Goal: Information Seeking & Learning: Find specific fact

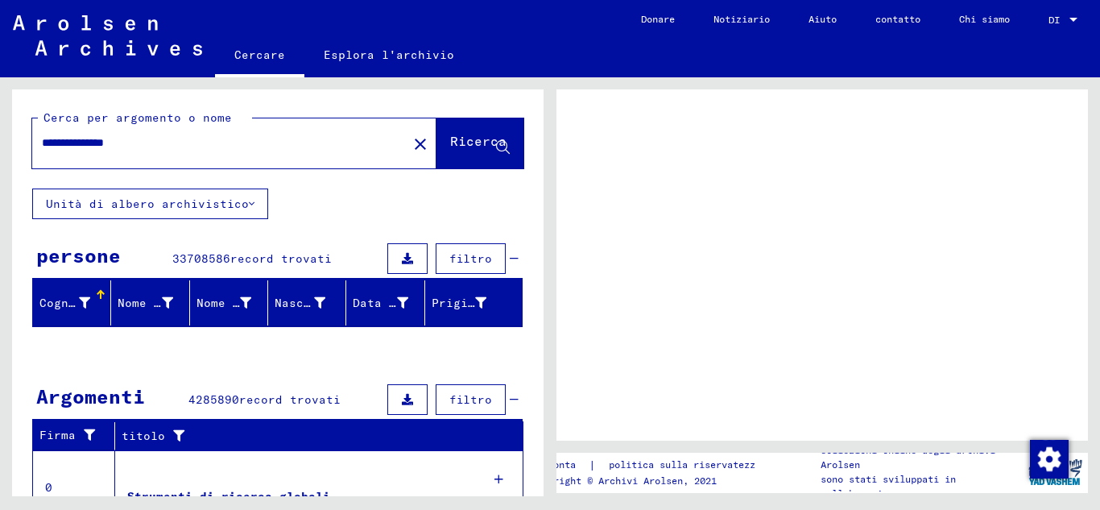
click at [496, 143] on icon at bounding box center [503, 148] width 14 height 14
click at [450, 139] on font "Ricerca" at bounding box center [478, 141] width 56 height 16
click at [496, 144] on icon at bounding box center [503, 148] width 14 height 14
click at [110, 144] on input "**********" at bounding box center [220, 142] width 356 height 17
click at [156, 142] on input "**********" at bounding box center [220, 142] width 356 height 17
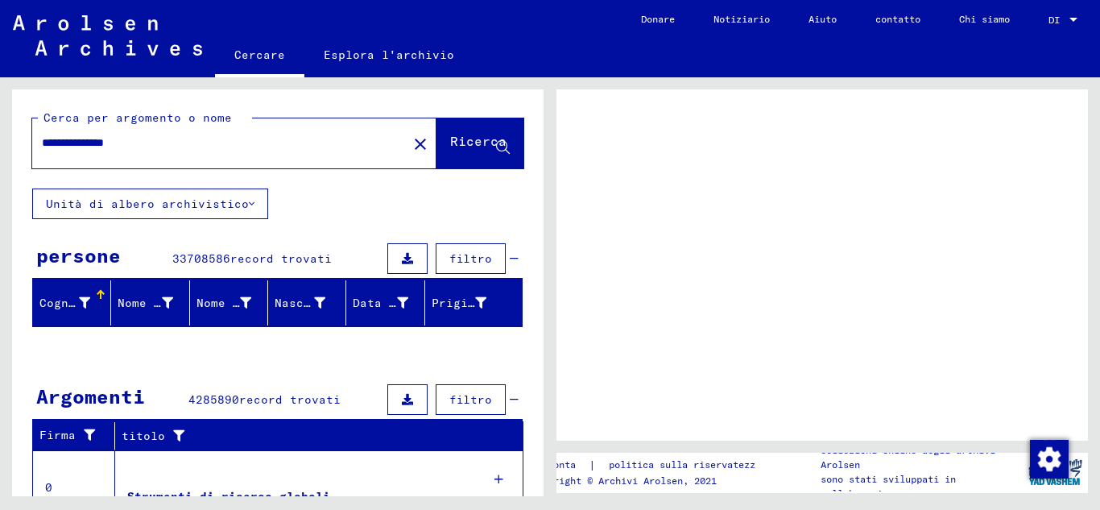
drag, startPoint x: 1095, startPoint y: 165, endPoint x: 1023, endPoint y: 176, distance: 73.2
click at [1091, 178] on div "impronta | politica sulla riservatezza Copyright © Archivi Arolsen, 2021 Collez…" at bounding box center [826, 286] width 550 height 419
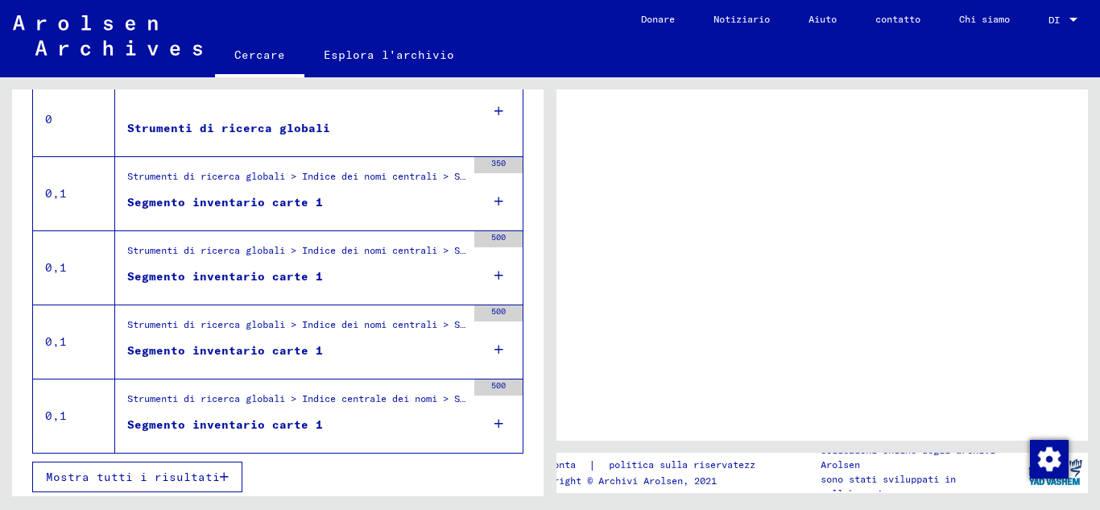
scroll to position [373, 0]
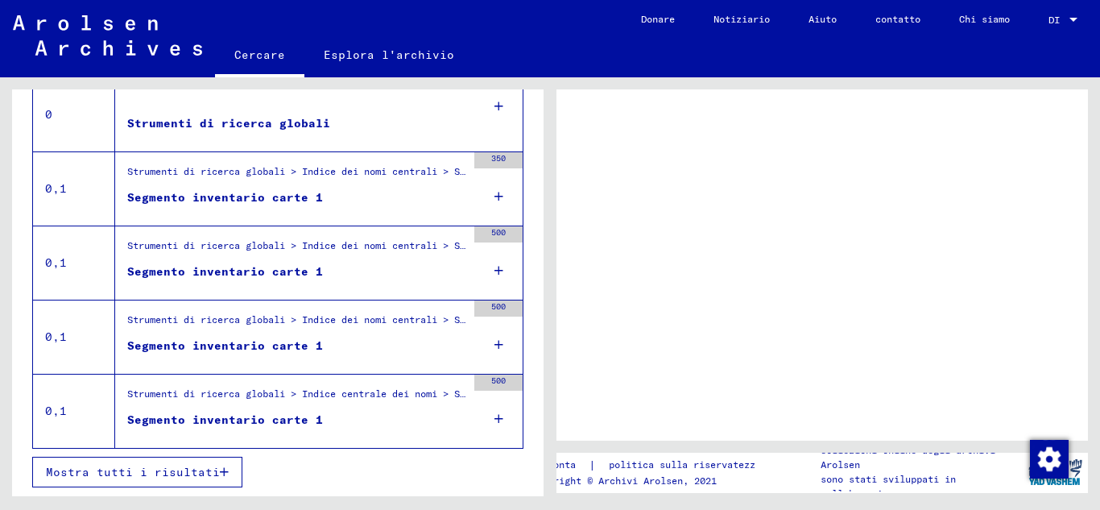
click at [221, 469] on icon "button" at bounding box center [224, 471] width 9 height 11
drag, startPoint x: 577, startPoint y: 175, endPoint x: 667, endPoint y: 118, distance: 105.7
click at [667, 118] on div at bounding box center [822, 264] width 532 height 351
click at [254, 197] on font "Segmento inventario carte 1" at bounding box center [225, 197] width 196 height 14
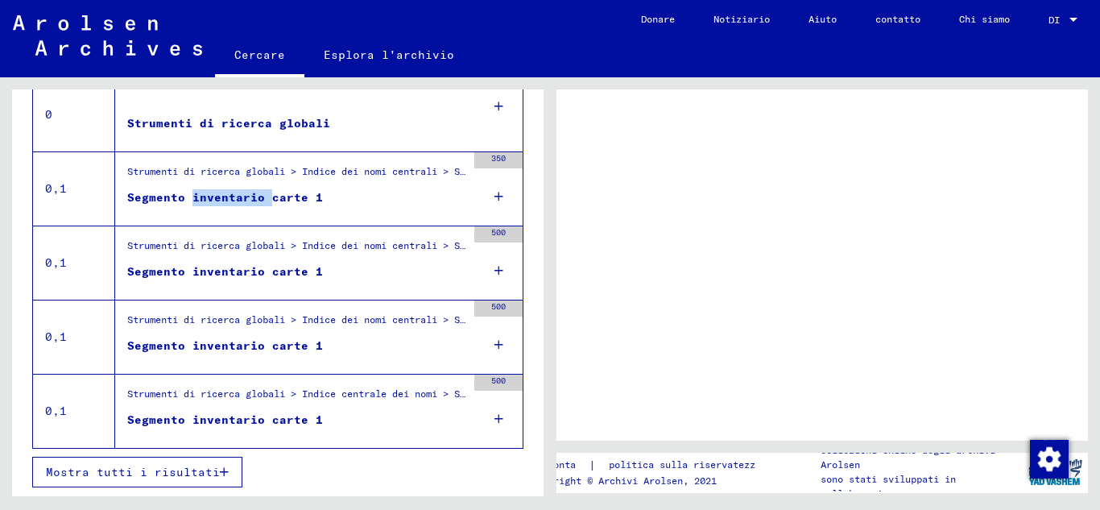
click at [254, 197] on font "Segmento inventario carte 1" at bounding box center [225, 197] width 196 height 14
drag, startPoint x: 287, startPoint y: 184, endPoint x: 296, endPoint y: 184, distance: 8.9
click at [288, 184] on div "Strumenti di ricerca globali > Indice dei nomi centrali > Schede indice scansio…" at bounding box center [296, 175] width 339 height 23
click at [494, 191] on icon at bounding box center [498, 196] width 9 height 56
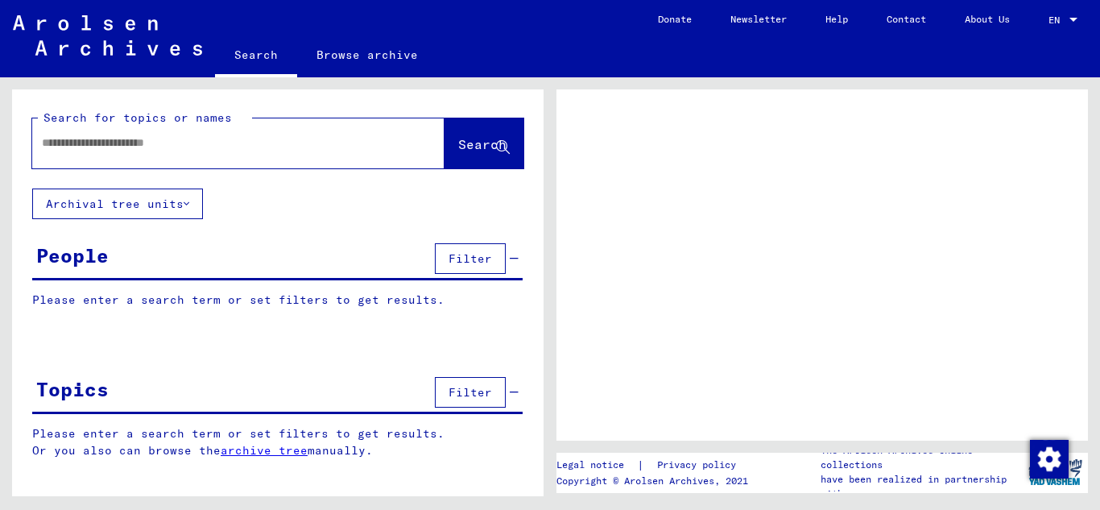
click at [100, 138] on input "text" at bounding box center [224, 142] width 364 height 17
type input "******"
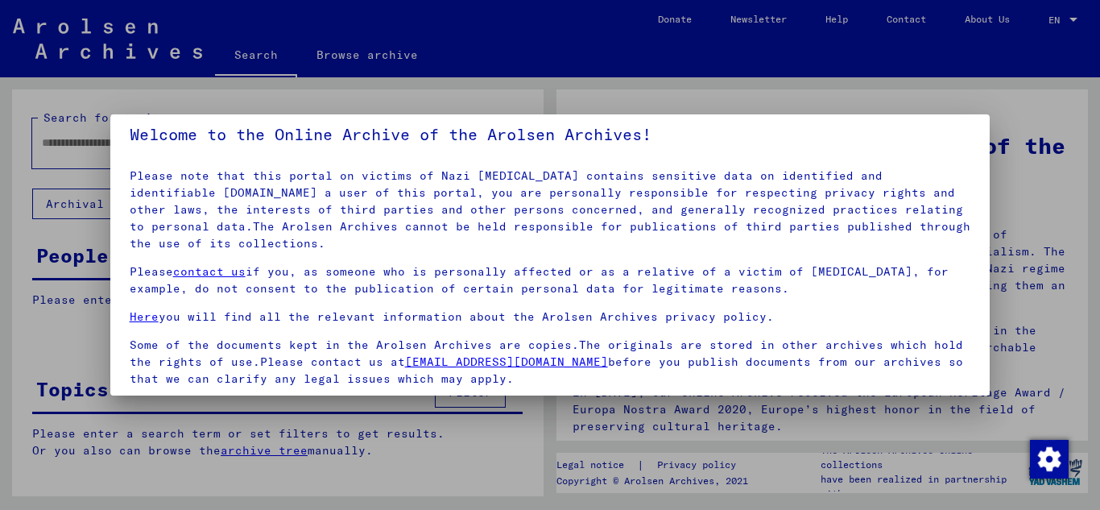
scroll to position [131, 0]
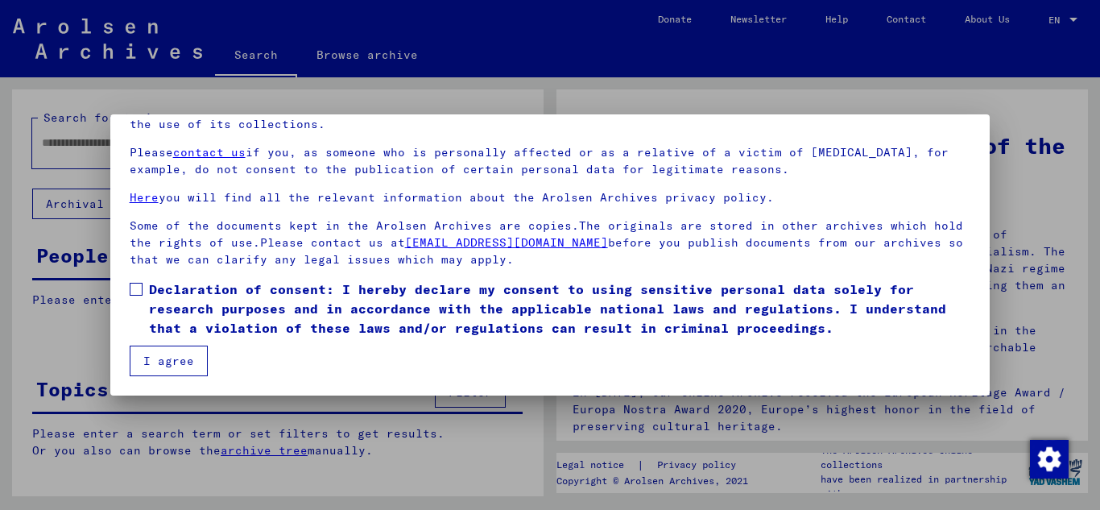
click at [174, 362] on button "I agree" at bounding box center [169, 360] width 78 height 31
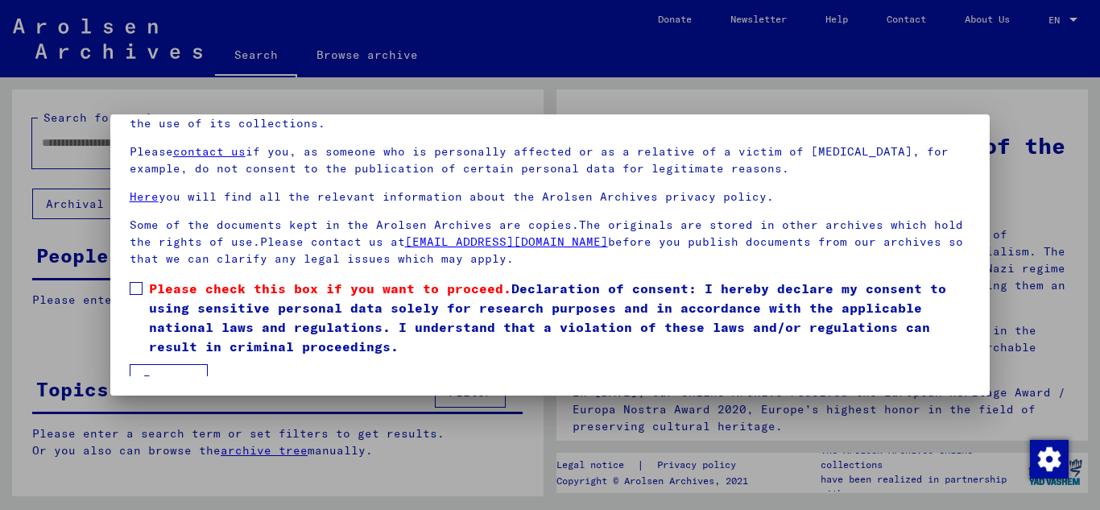
scroll to position [72, 0]
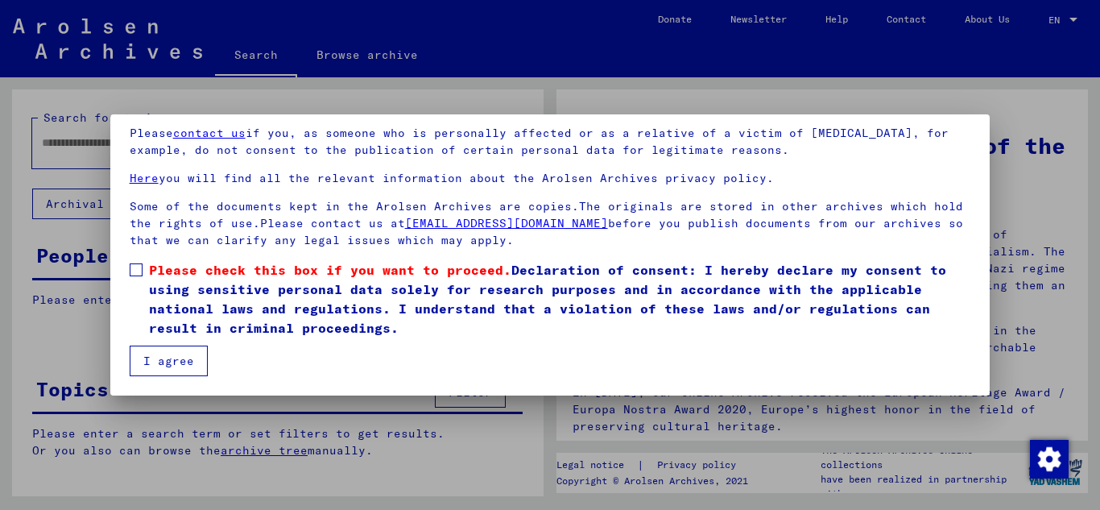
click at [154, 354] on button "I agree" at bounding box center [169, 360] width 78 height 31
click at [180, 358] on button "I agree" at bounding box center [169, 360] width 78 height 31
click at [138, 267] on span at bounding box center [136, 269] width 13 height 13
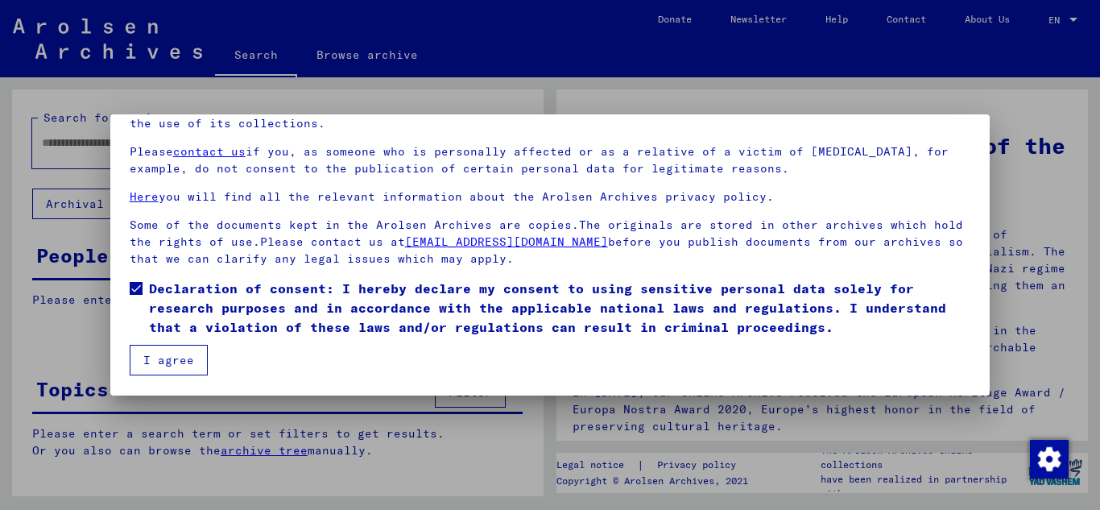
scroll to position [53, 0]
click at [172, 360] on button "I agree" at bounding box center [169, 360] width 78 height 31
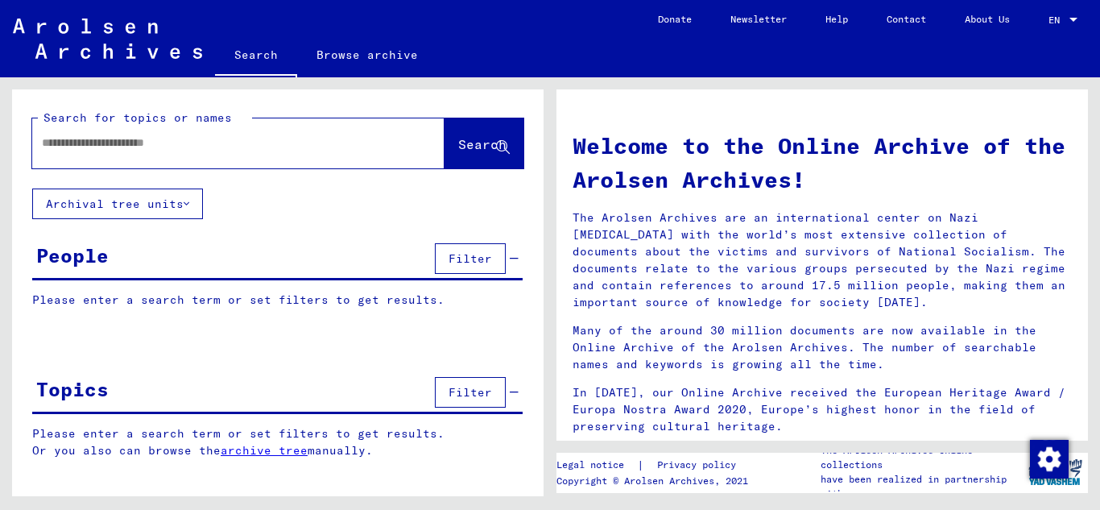
click at [91, 136] on input "text" at bounding box center [219, 142] width 354 height 17
type input "**********"
click at [499, 149] on icon at bounding box center [503, 148] width 14 height 14
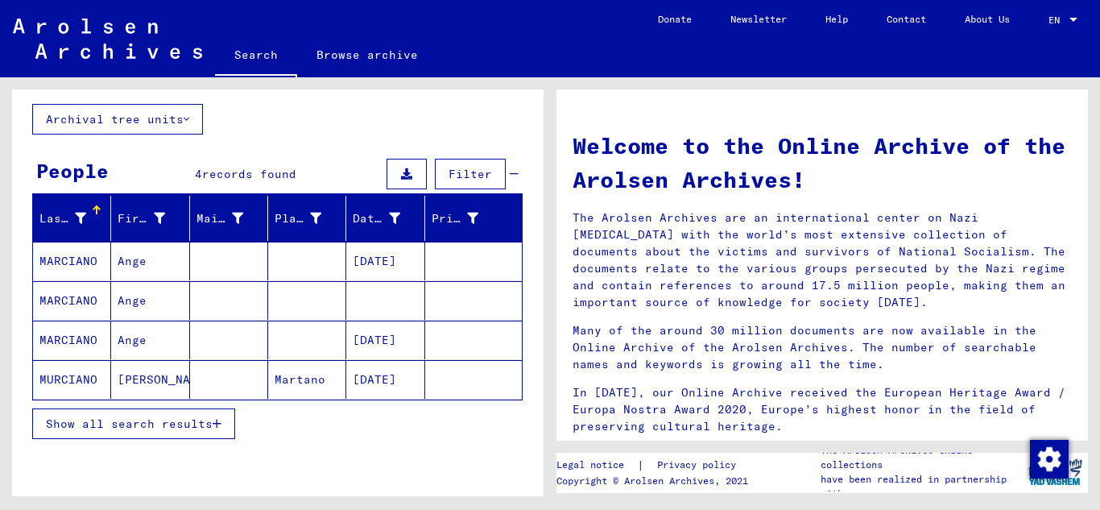
scroll to position [87, 0]
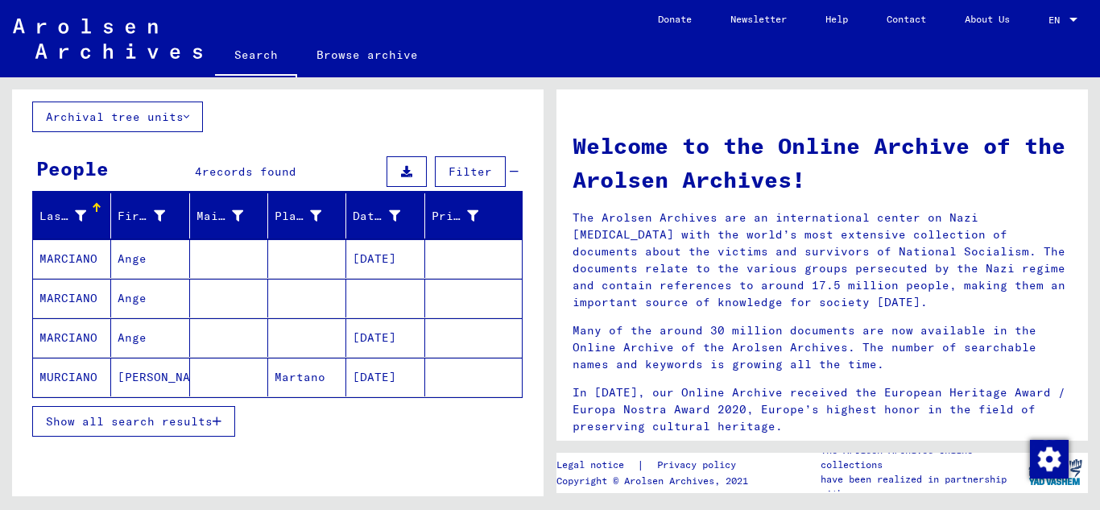
click at [359, 378] on mat-cell "01/23/1897" at bounding box center [385, 377] width 78 height 39
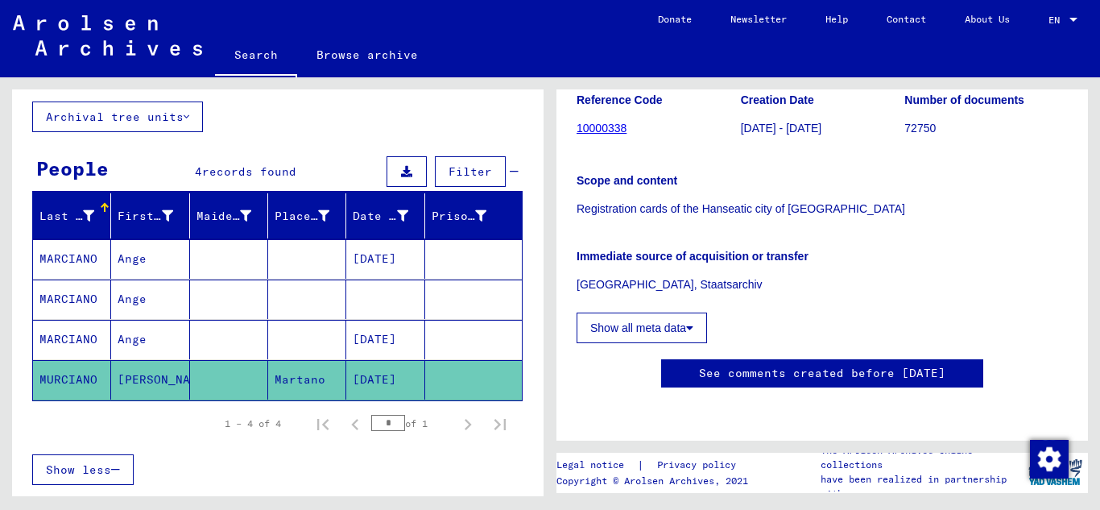
scroll to position [182, 0]
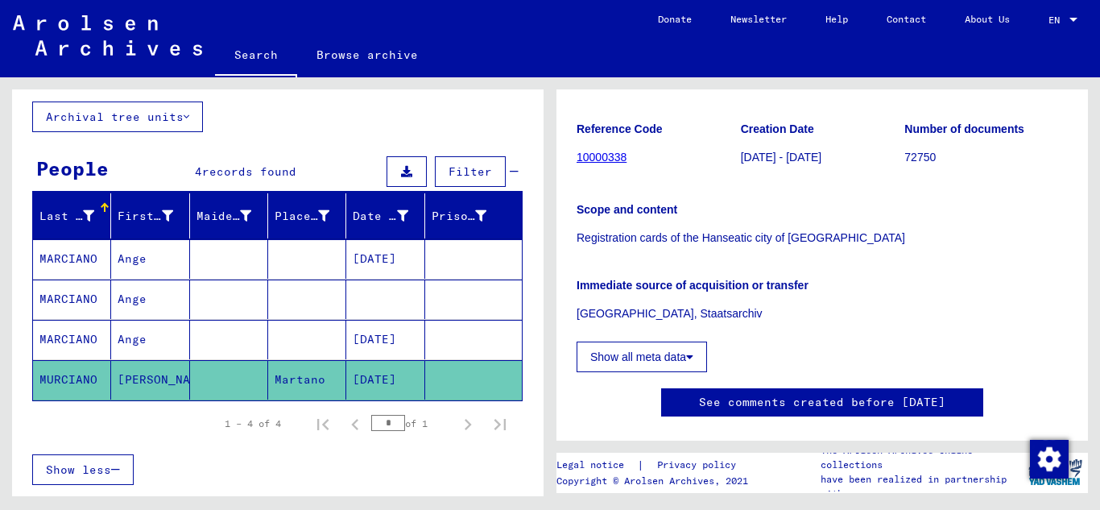
click at [127, 334] on mat-cell "Ange" at bounding box center [150, 339] width 78 height 39
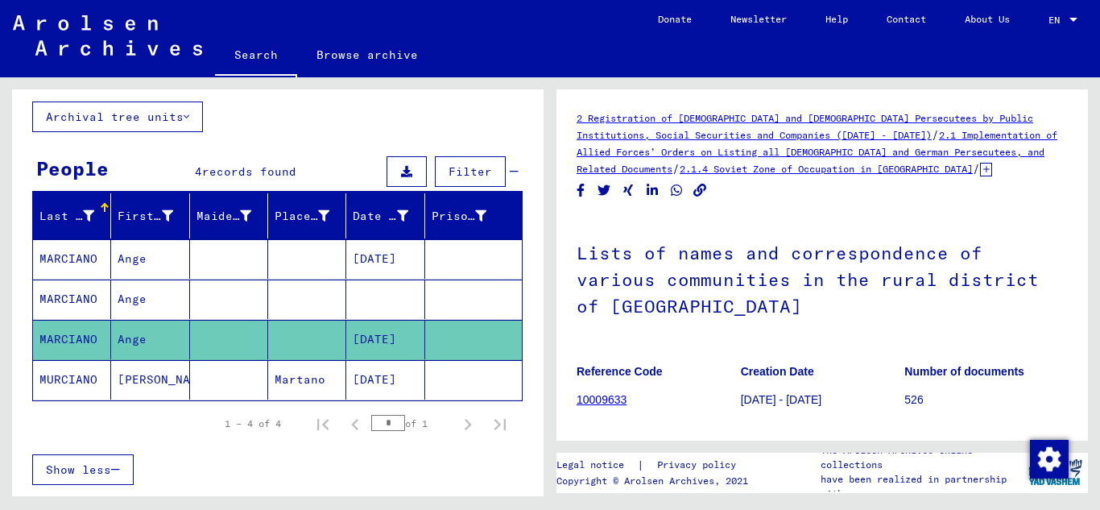
click at [126, 251] on mat-cell "Ange" at bounding box center [150, 258] width 78 height 39
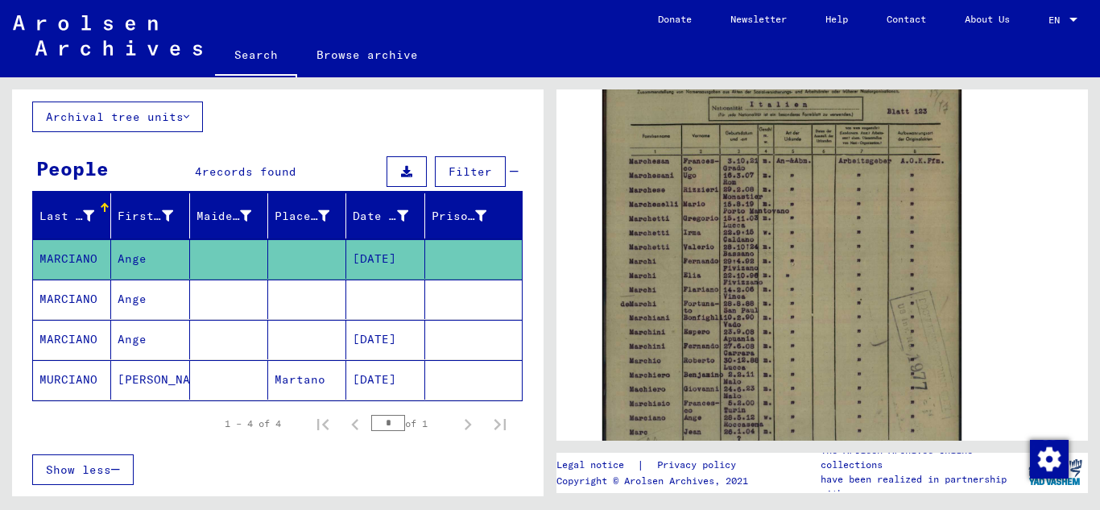
scroll to position [402, 0]
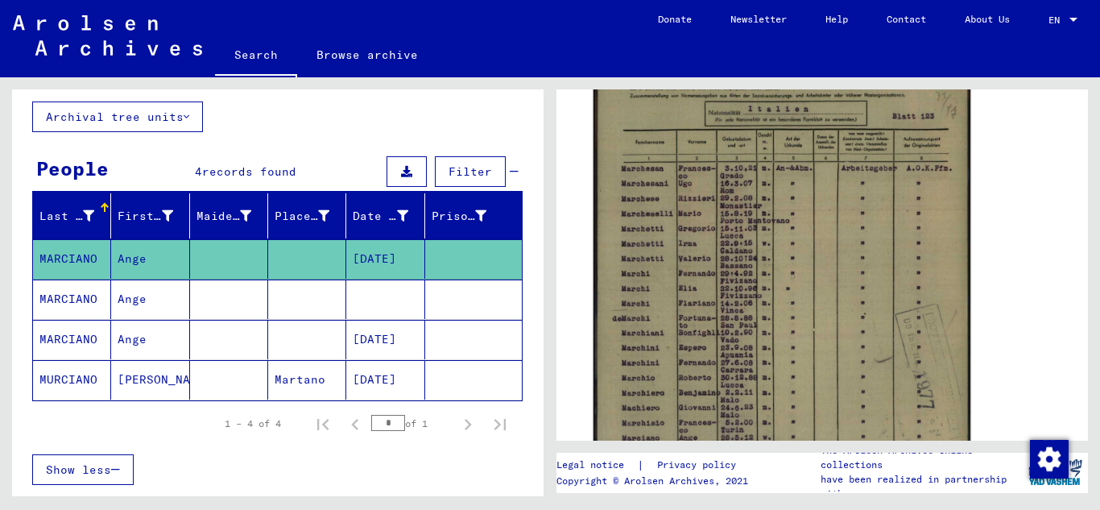
click at [788, 255] on img at bounding box center [782, 278] width 377 height 524
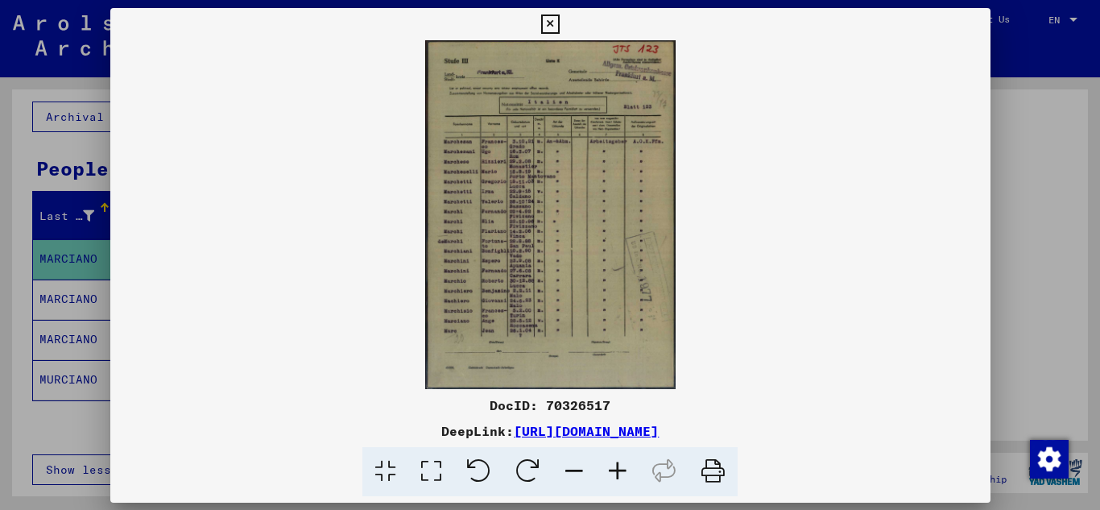
click at [788, 255] on img at bounding box center [550, 214] width 880 height 349
click at [523, 217] on img at bounding box center [550, 214] width 880 height 349
click at [615, 469] on icon at bounding box center [617, 471] width 43 height 49
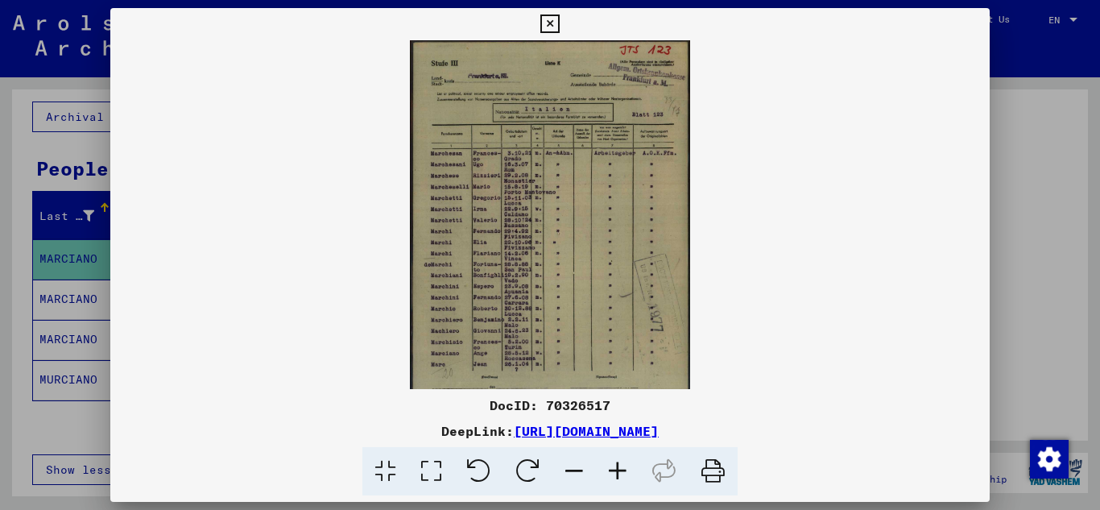
click at [615, 469] on icon at bounding box center [617, 471] width 43 height 49
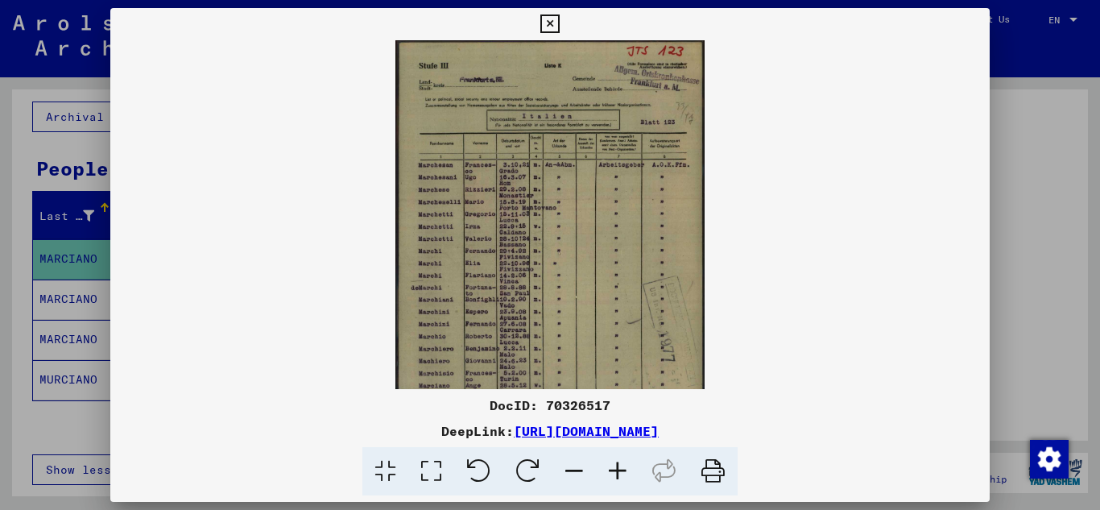
click at [615, 469] on icon at bounding box center [617, 471] width 43 height 49
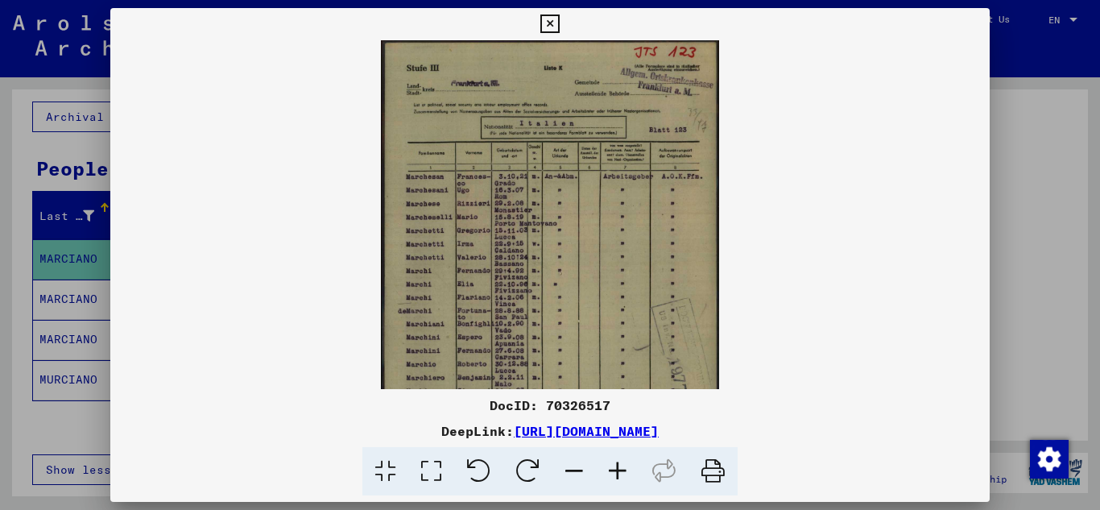
click at [615, 469] on icon at bounding box center [617, 471] width 43 height 49
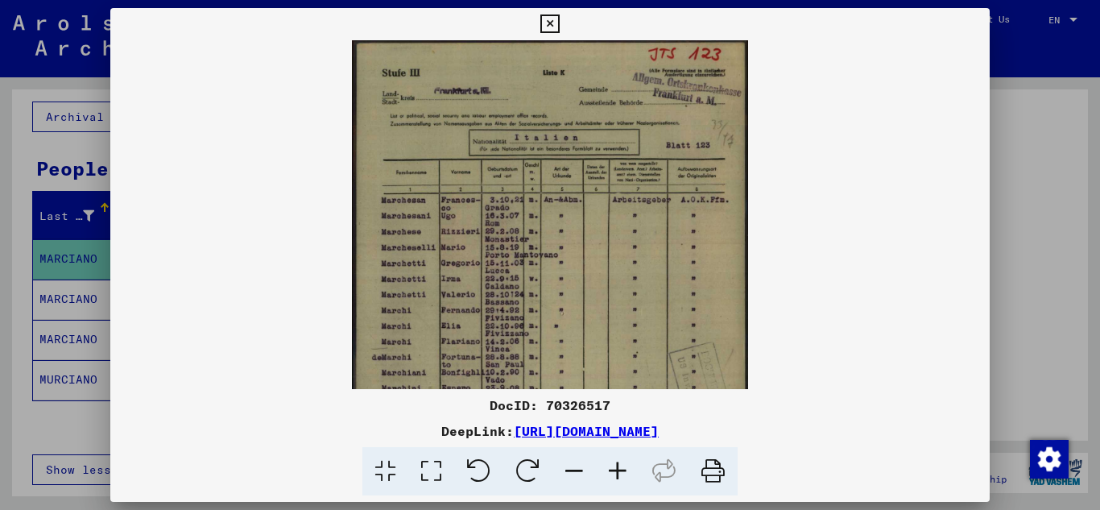
click at [615, 469] on icon at bounding box center [617, 471] width 43 height 49
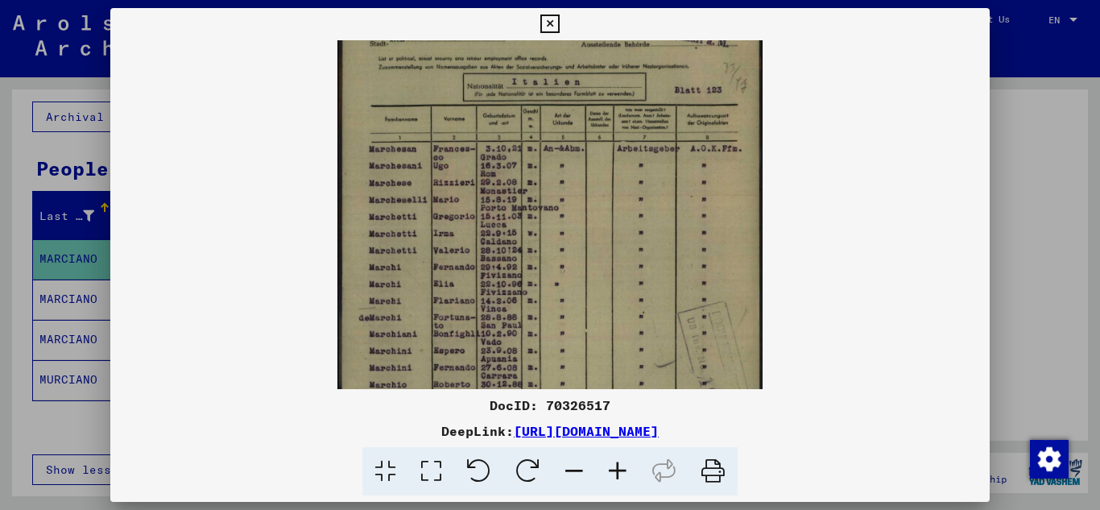
scroll to position [69, 0]
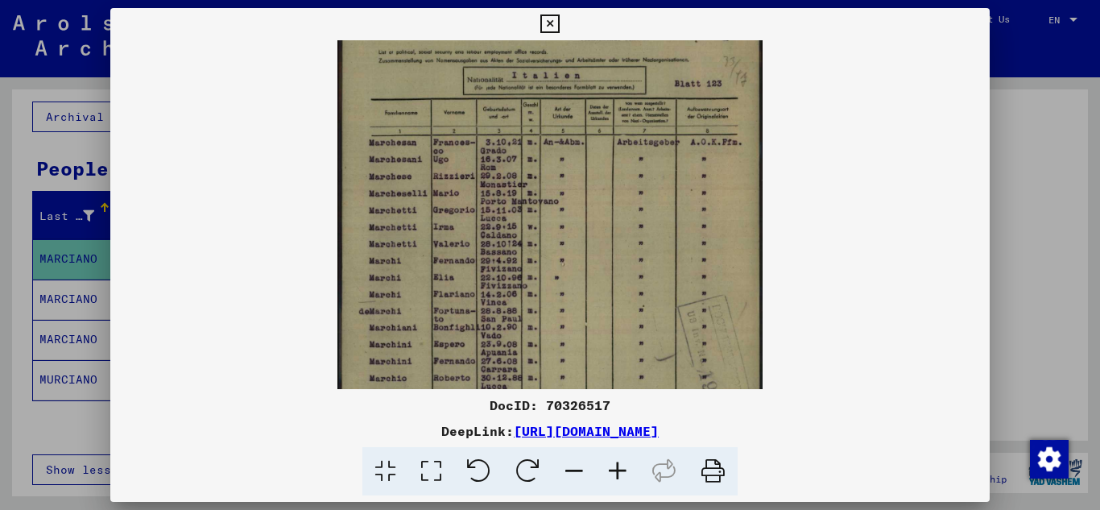
drag, startPoint x: 649, startPoint y: 230, endPoint x: 644, endPoint y: 163, distance: 66.2
click at [644, 163] on img at bounding box center [549, 266] width 424 height 590
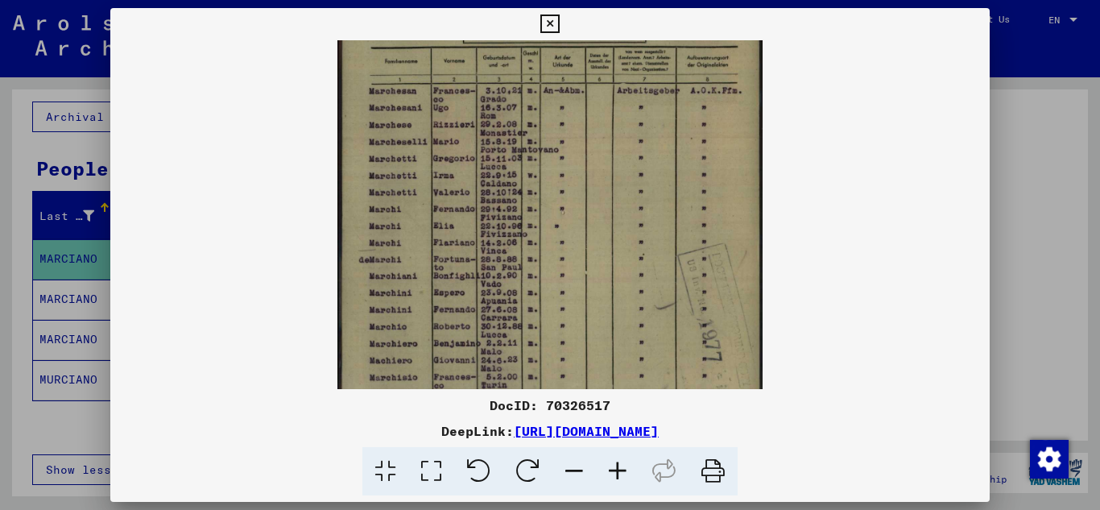
drag, startPoint x: 613, startPoint y: 296, endPoint x: 618, endPoint y: 245, distance: 51.8
click at [618, 245] on img at bounding box center [549, 214] width 424 height 590
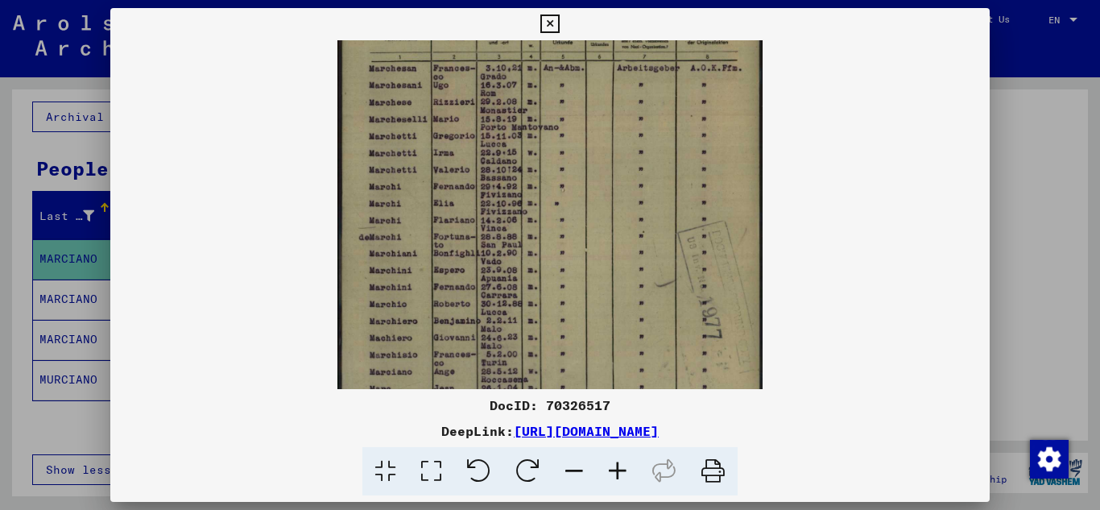
scroll to position [159, 0]
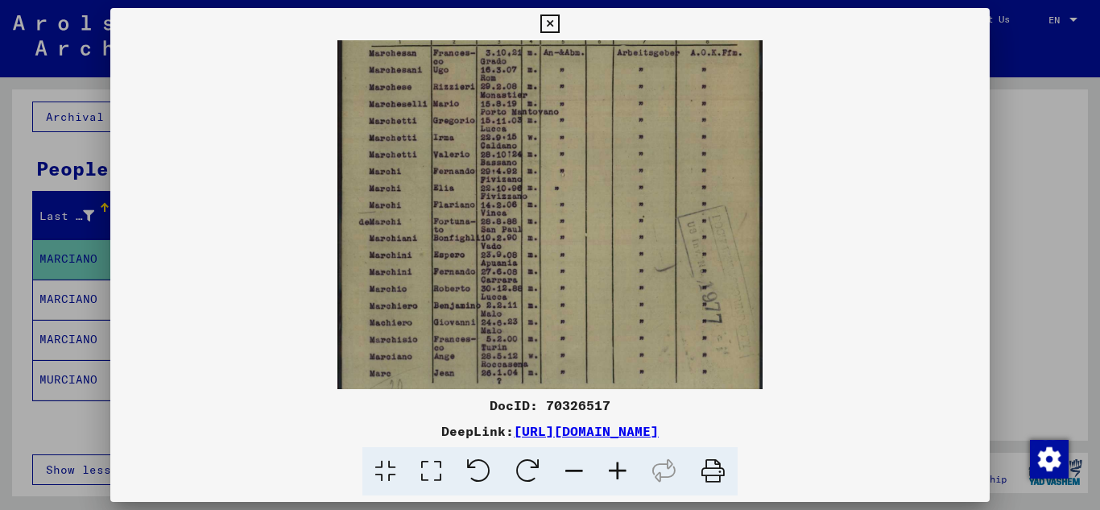
drag, startPoint x: 612, startPoint y: 300, endPoint x: 615, endPoint y: 262, distance: 38.0
click at [615, 262] on img at bounding box center [549, 177] width 424 height 590
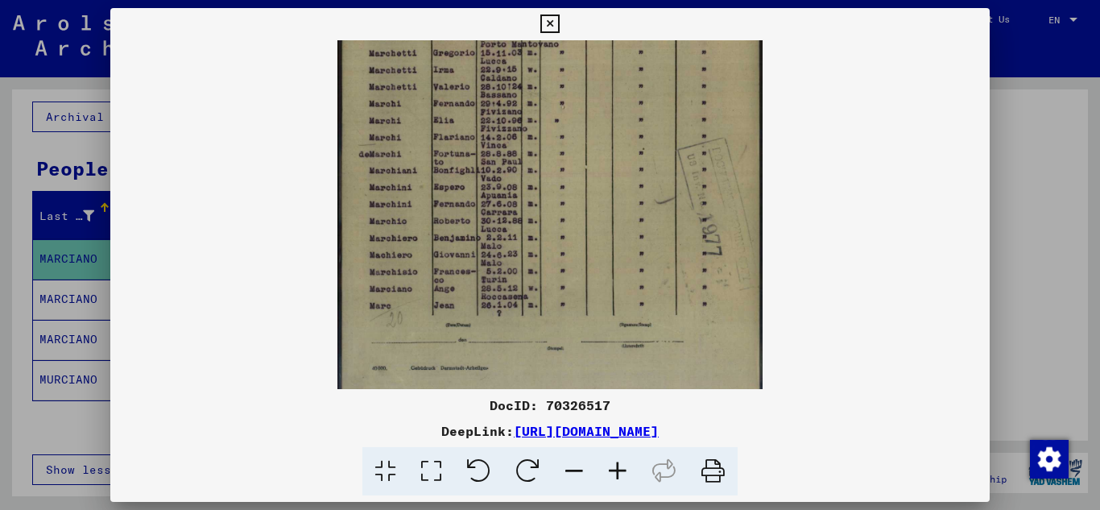
scroll to position [227, 0]
drag, startPoint x: 599, startPoint y: 289, endPoint x: 614, endPoint y: 221, distance: 70.0
click at [614, 221] on img at bounding box center [549, 108] width 424 height 590
click at [544, 25] on icon at bounding box center [549, 23] width 19 height 19
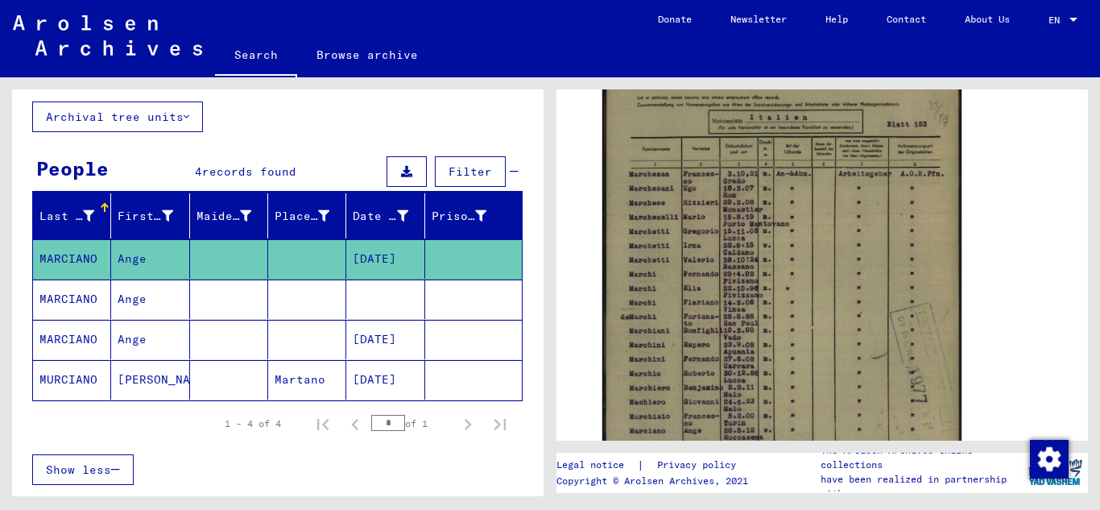
click at [168, 374] on mat-cell "ANGELA" at bounding box center [150, 379] width 78 height 39
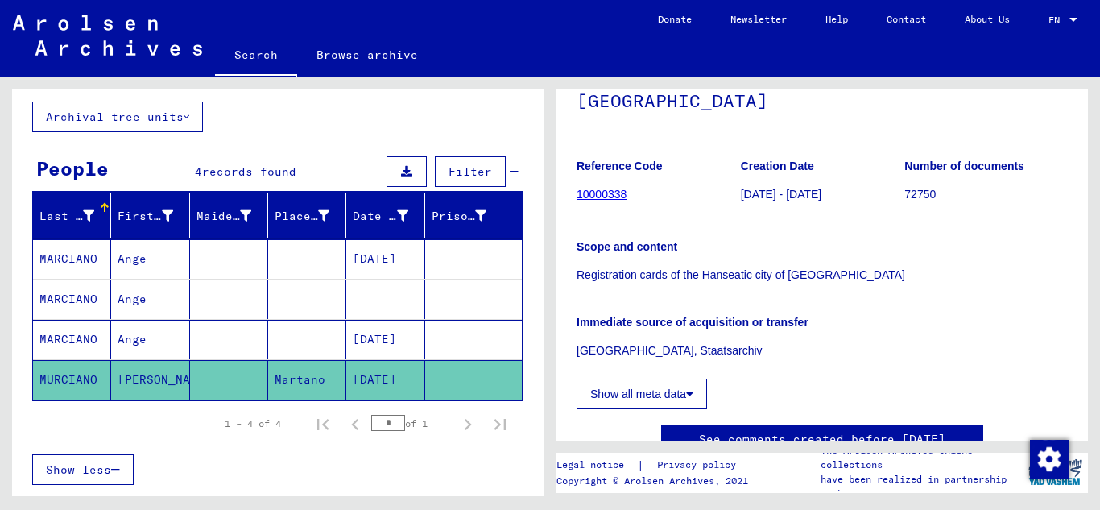
scroll to position [134, 0]
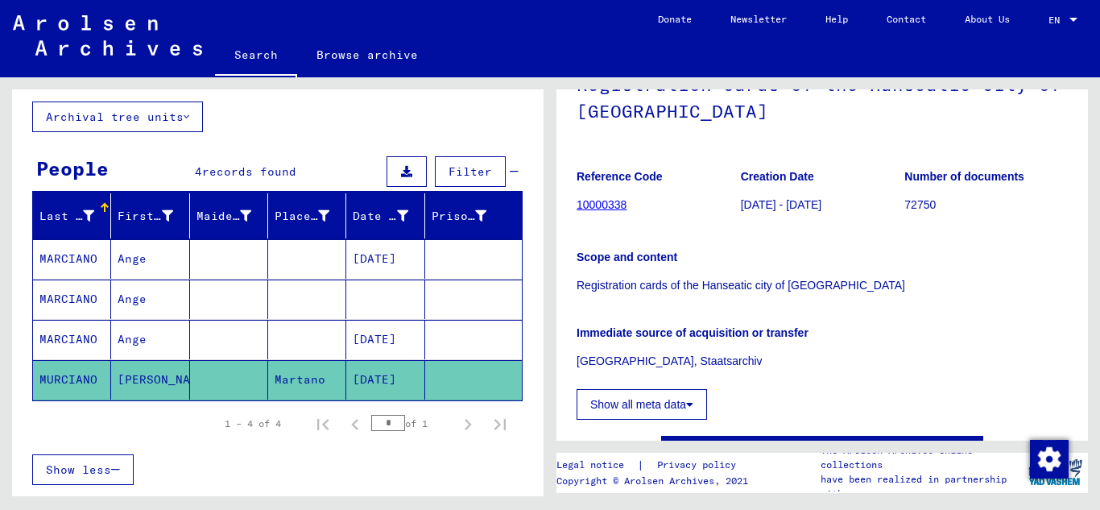
click at [607, 203] on link "10000338" at bounding box center [602, 204] width 50 height 13
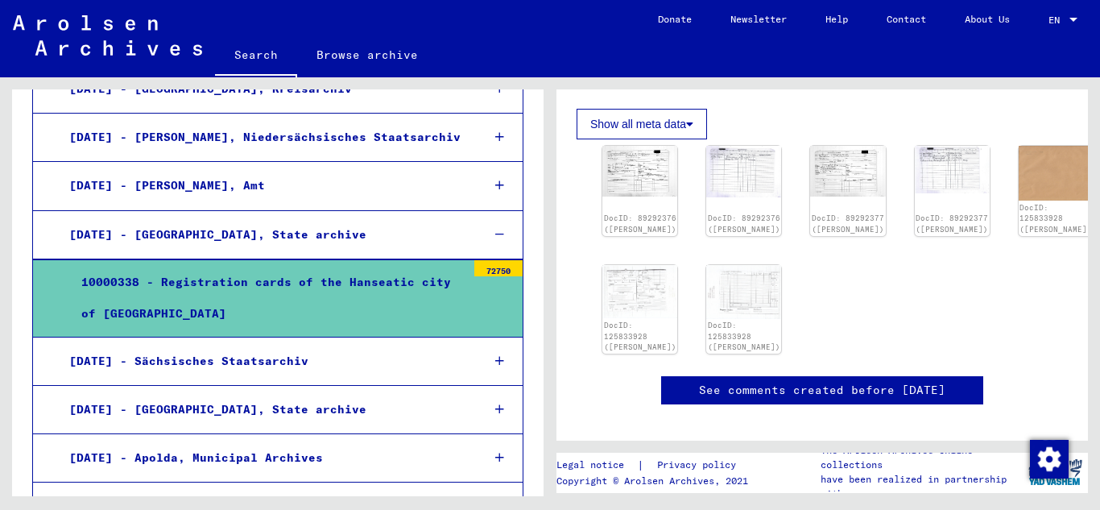
scroll to position [389, 0]
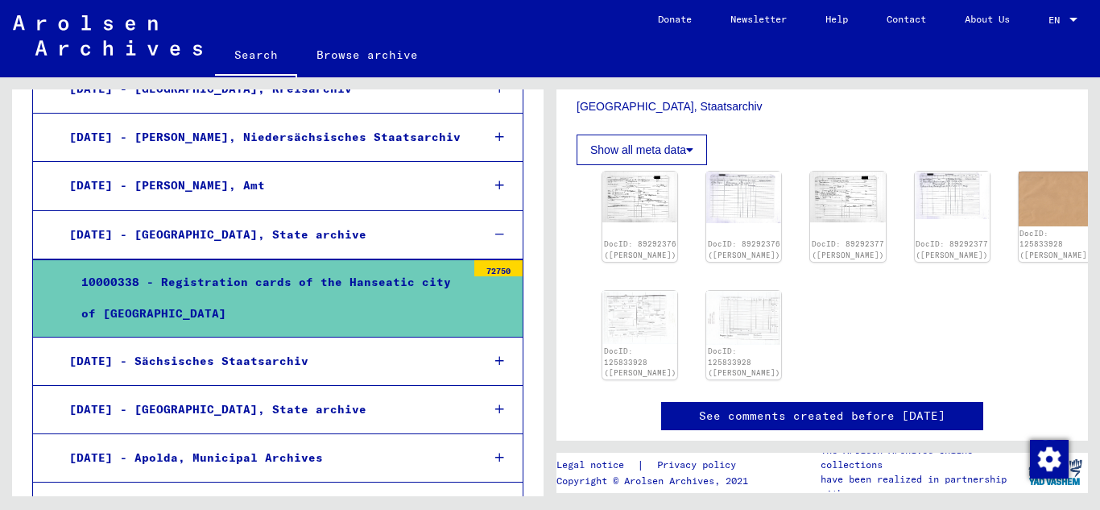
click at [478, 260] on div "72750" at bounding box center [498, 268] width 48 height 16
click at [689, 150] on icon at bounding box center [689, 149] width 7 height 11
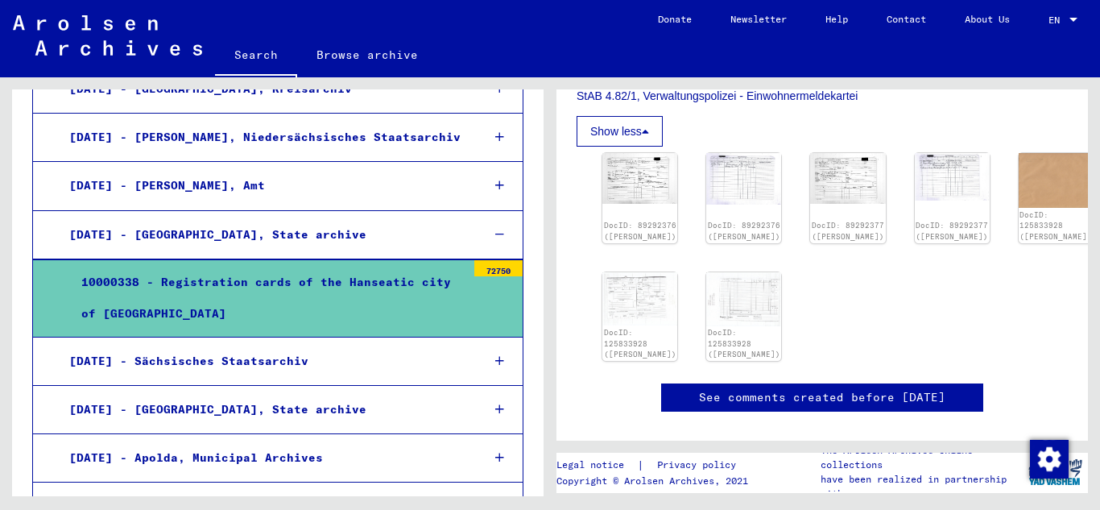
scroll to position [687, 0]
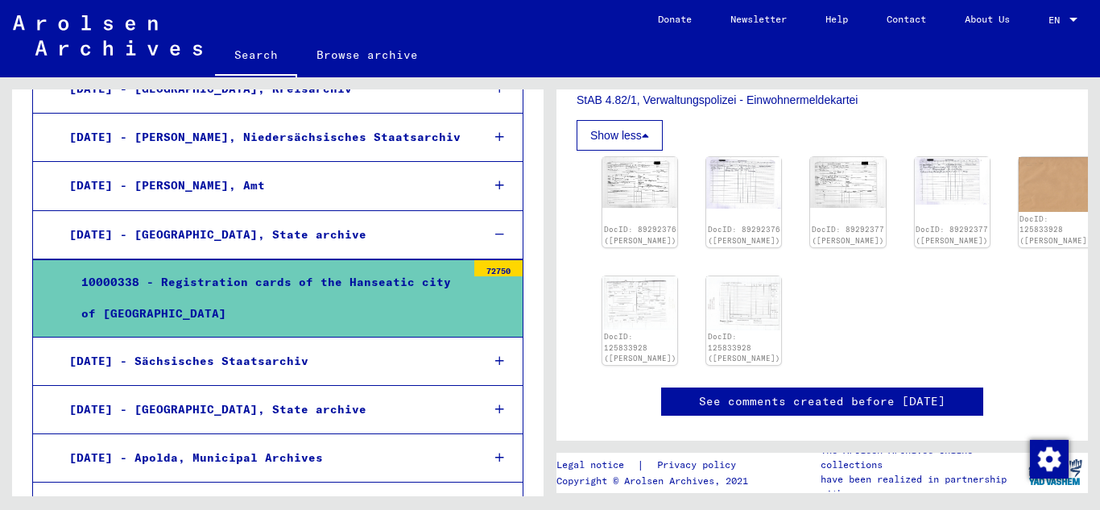
click at [156, 219] on div "7.5.18 - Bremen, State archive" at bounding box center [263, 234] width 412 height 31
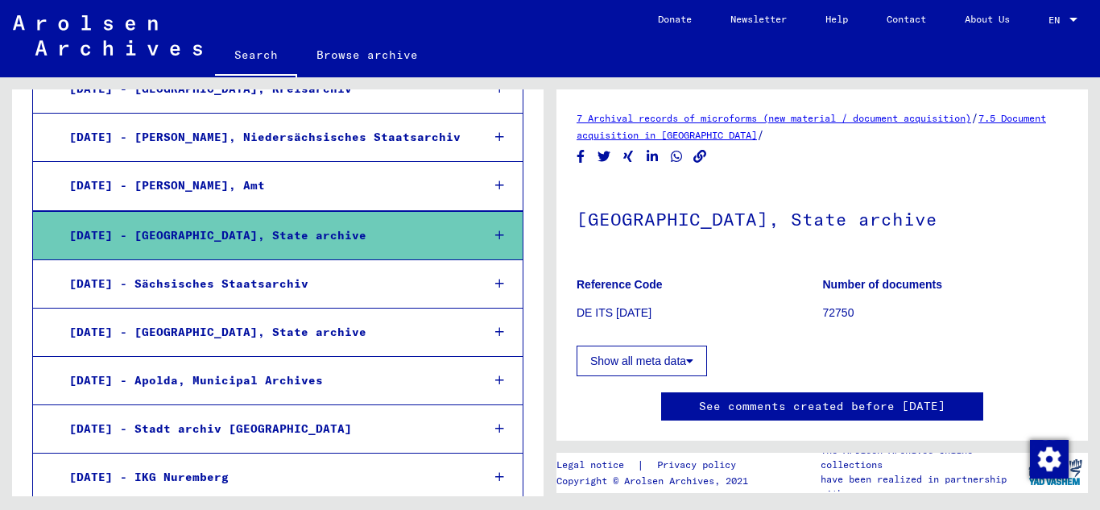
click at [688, 129] on link "7.5 Document acquisition in Germany" at bounding box center [811, 126] width 469 height 29
click at [681, 136] on link "7.5 Document acquisition in Germany" at bounding box center [811, 126] width 469 height 29
click at [1072, 18] on div at bounding box center [1073, 20] width 8 height 4
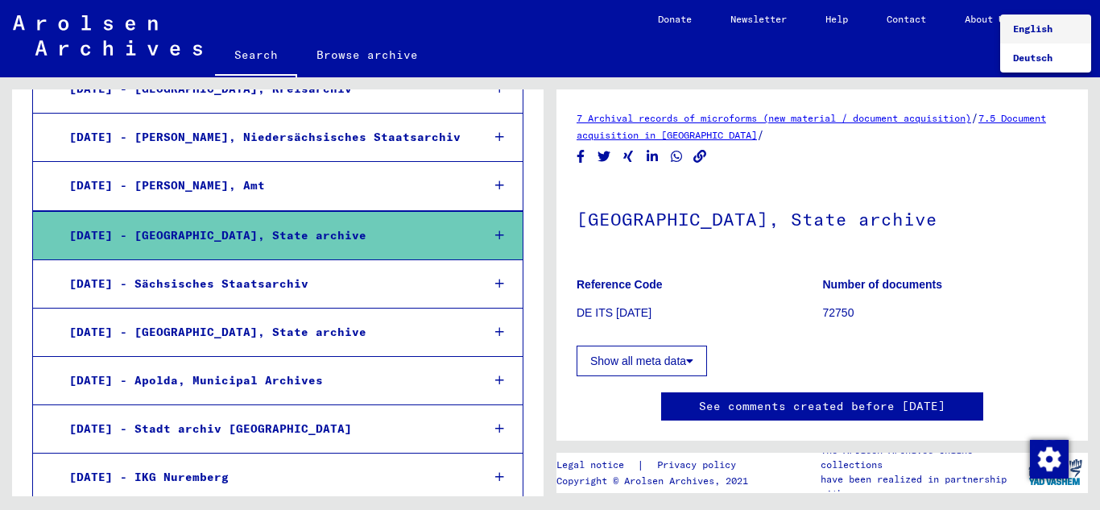
drag, startPoint x: 1080, startPoint y: 110, endPoint x: 1073, endPoint y: 127, distance: 18.1
click at [1079, 126] on div at bounding box center [550, 255] width 1100 height 510
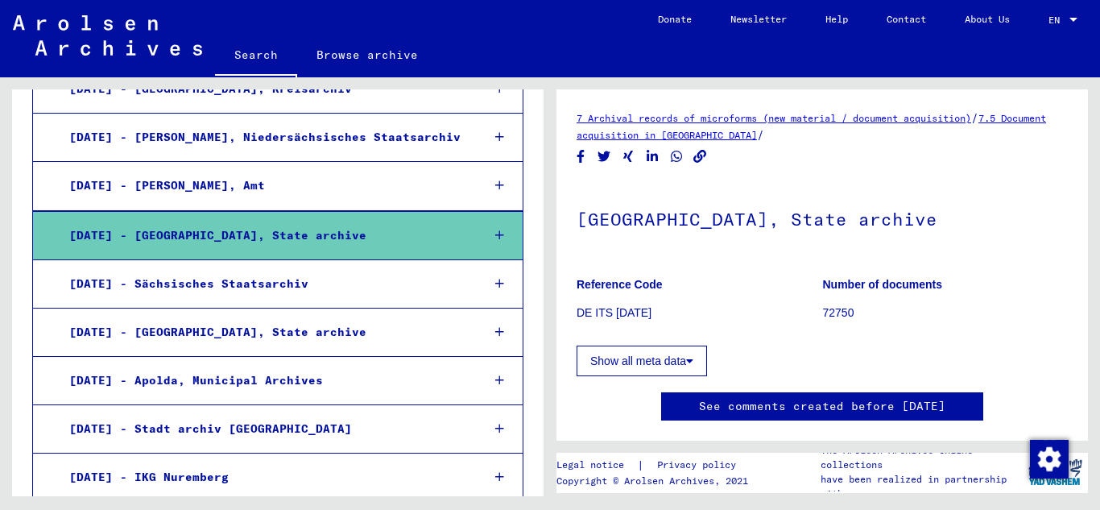
click at [701, 118] on link "7 Archival records of microforms (new material / document acquisition)" at bounding box center [774, 118] width 395 height 12
click at [715, 119] on link "7 Archival records of microforms (new material / document acquisition)" at bounding box center [774, 118] width 395 height 12
click at [704, 137] on link "7.5 Document acquisition in Germany" at bounding box center [811, 126] width 469 height 29
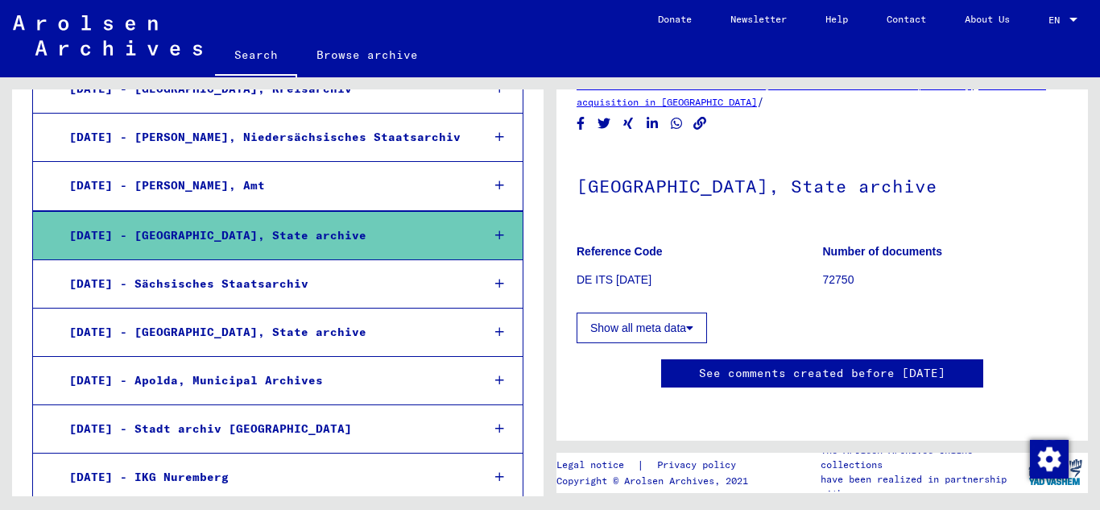
scroll to position [314, 0]
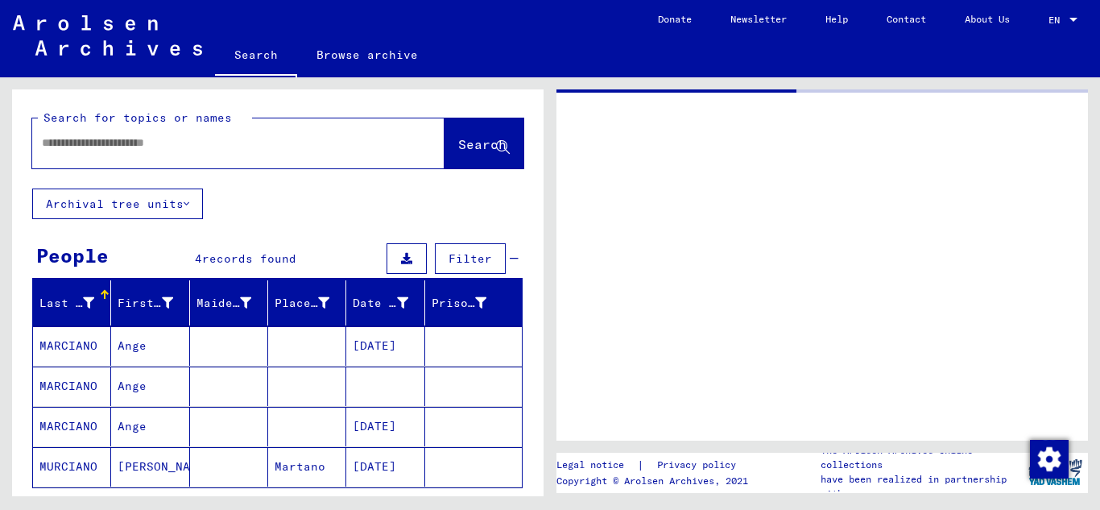
type input "********"
